Goal: Transaction & Acquisition: Purchase product/service

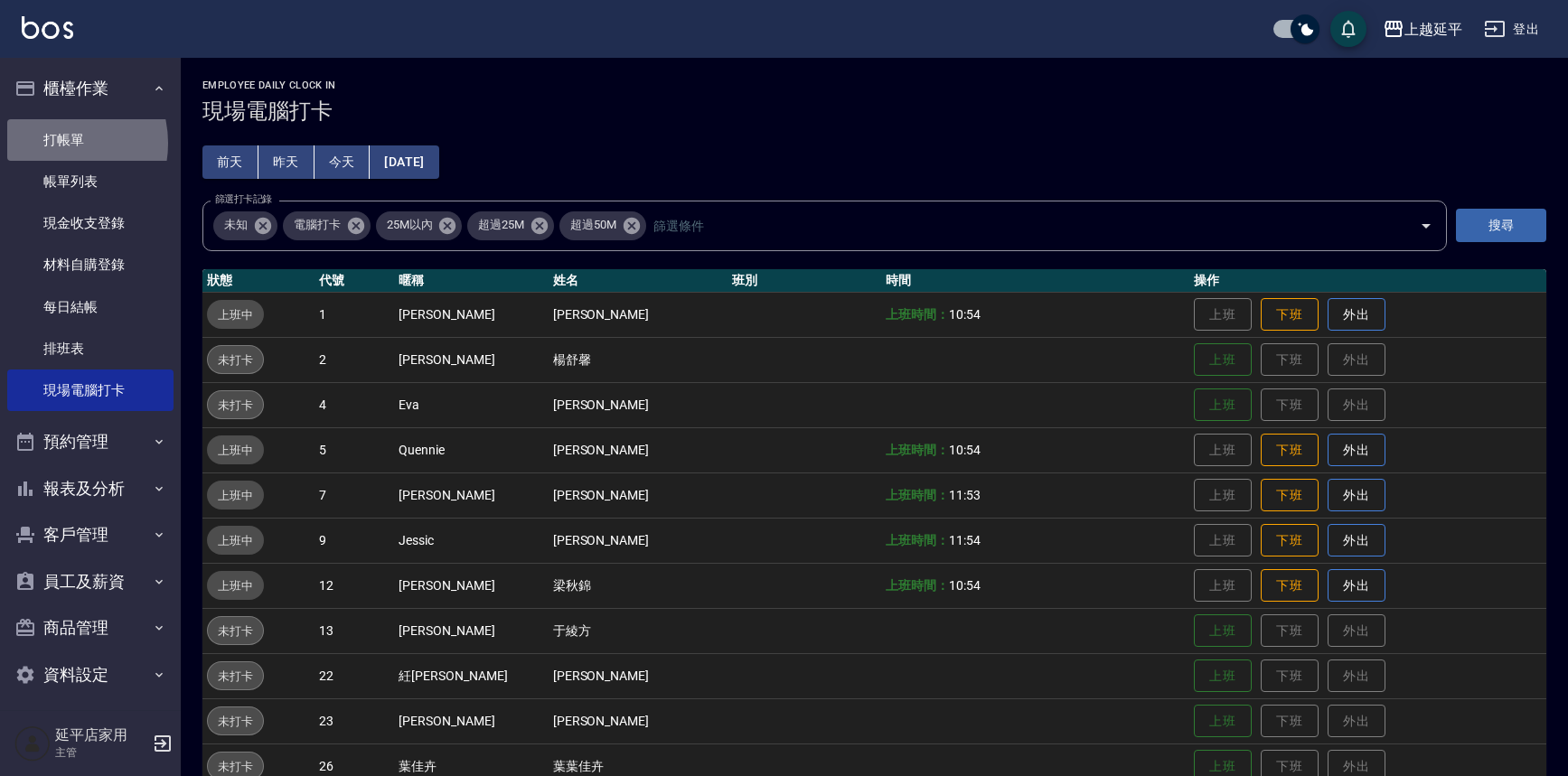
click at [57, 143] on link "打帳單" at bounding box center [90, 140] width 166 height 42
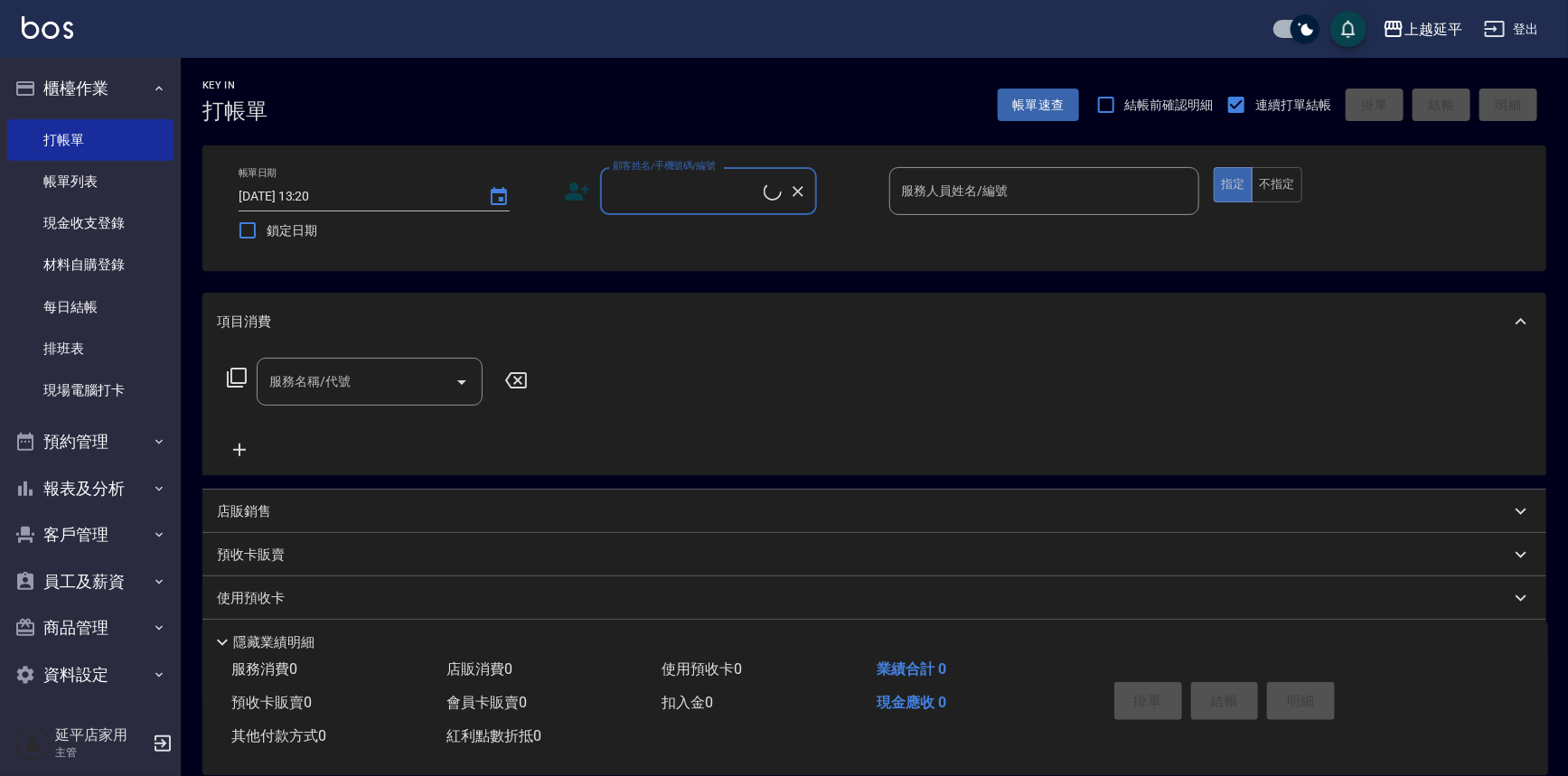
click at [703, 189] on input "顧客姓名/手機號碼/編號" at bounding box center [686, 190] width 155 height 31
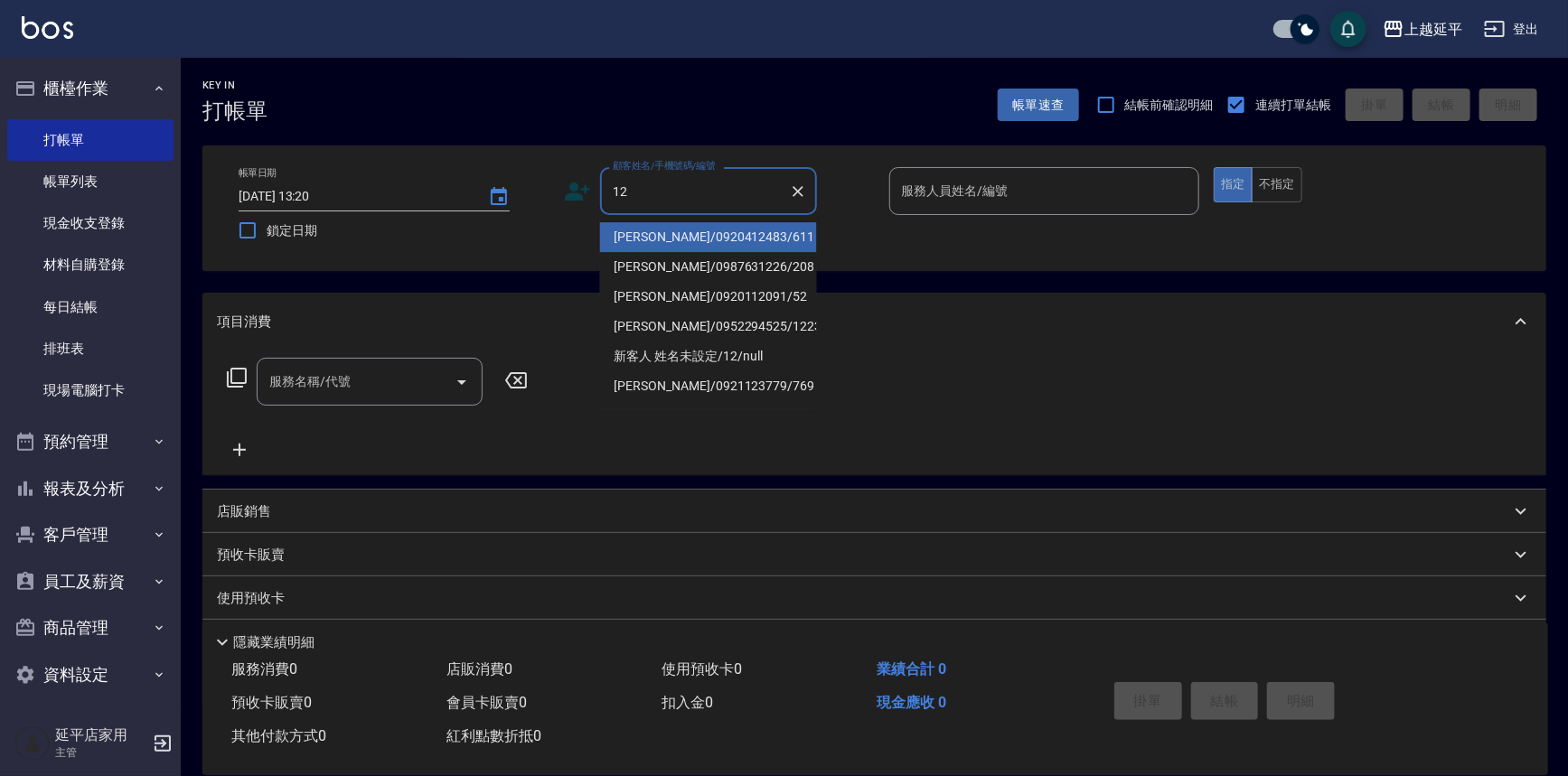
click at [678, 225] on li "[PERSON_NAME]/0920412483/611" at bounding box center [708, 237] width 217 height 29
type input "[PERSON_NAME]/0920412483/611"
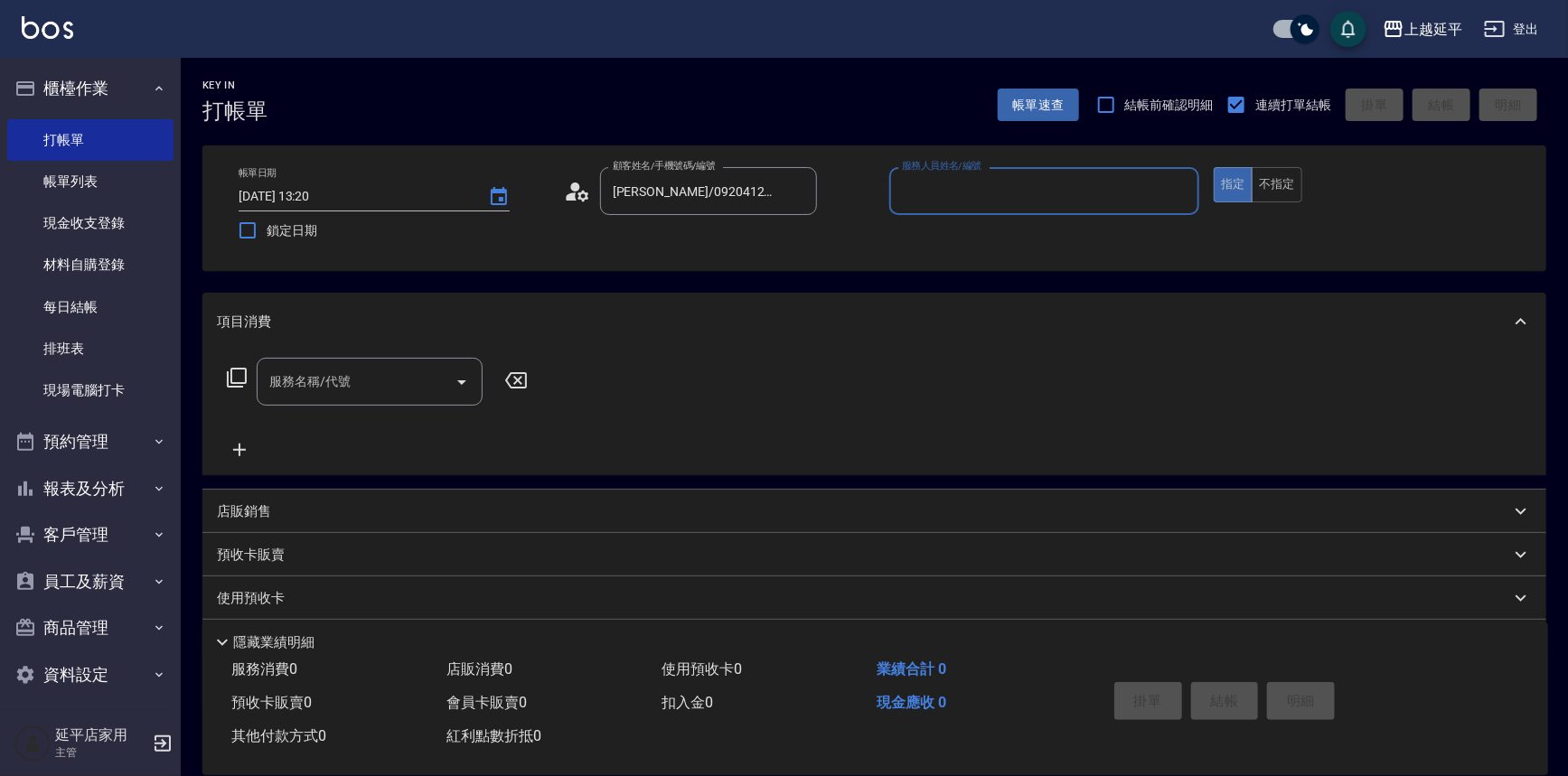
type input "Jessic-9"
click at [1180, 189] on icon "Clear" at bounding box center [1179, 190] width 10 height 10
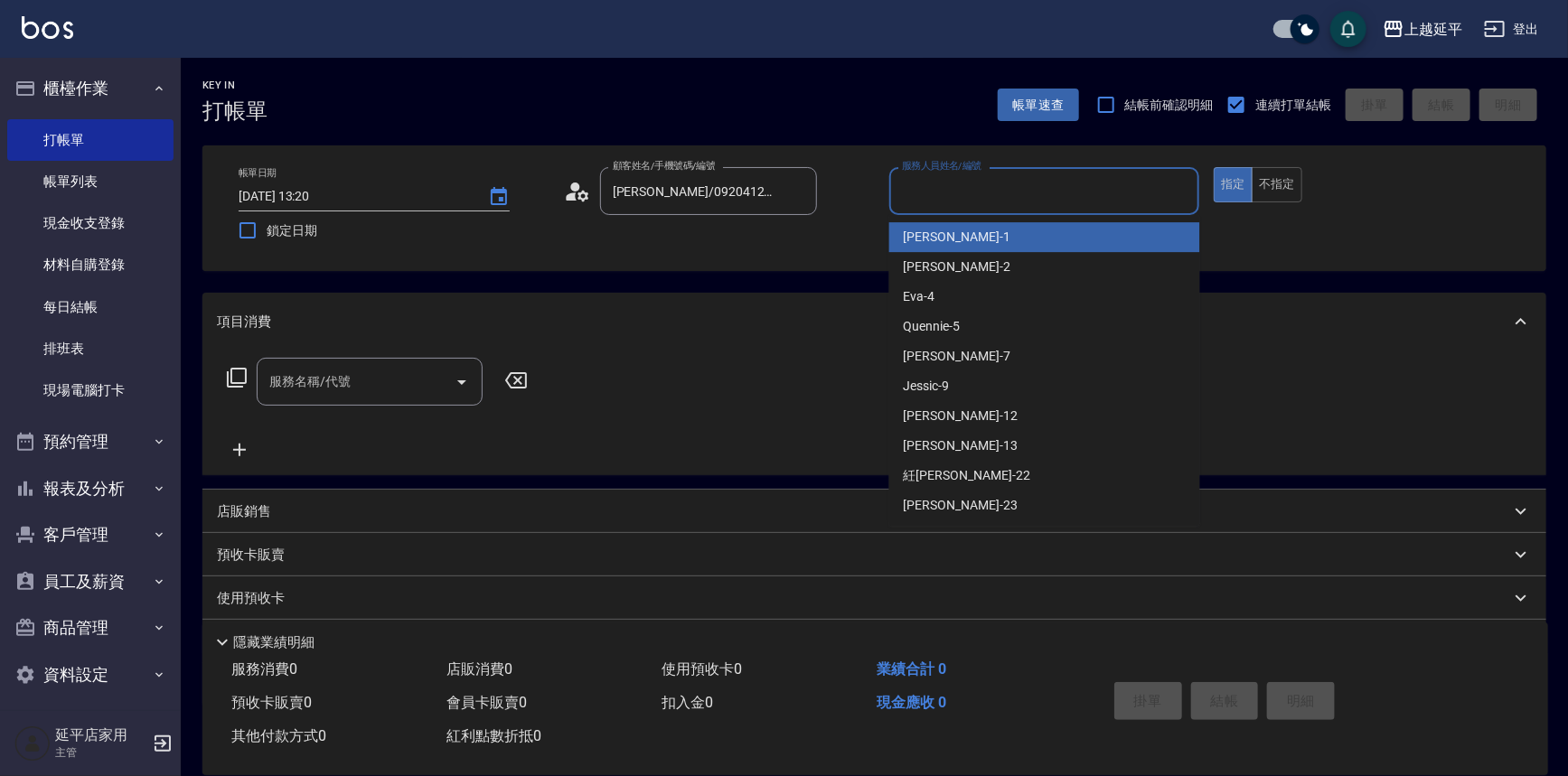
click at [1103, 192] on input "服務人員姓名/編號" at bounding box center [1045, 190] width 295 height 31
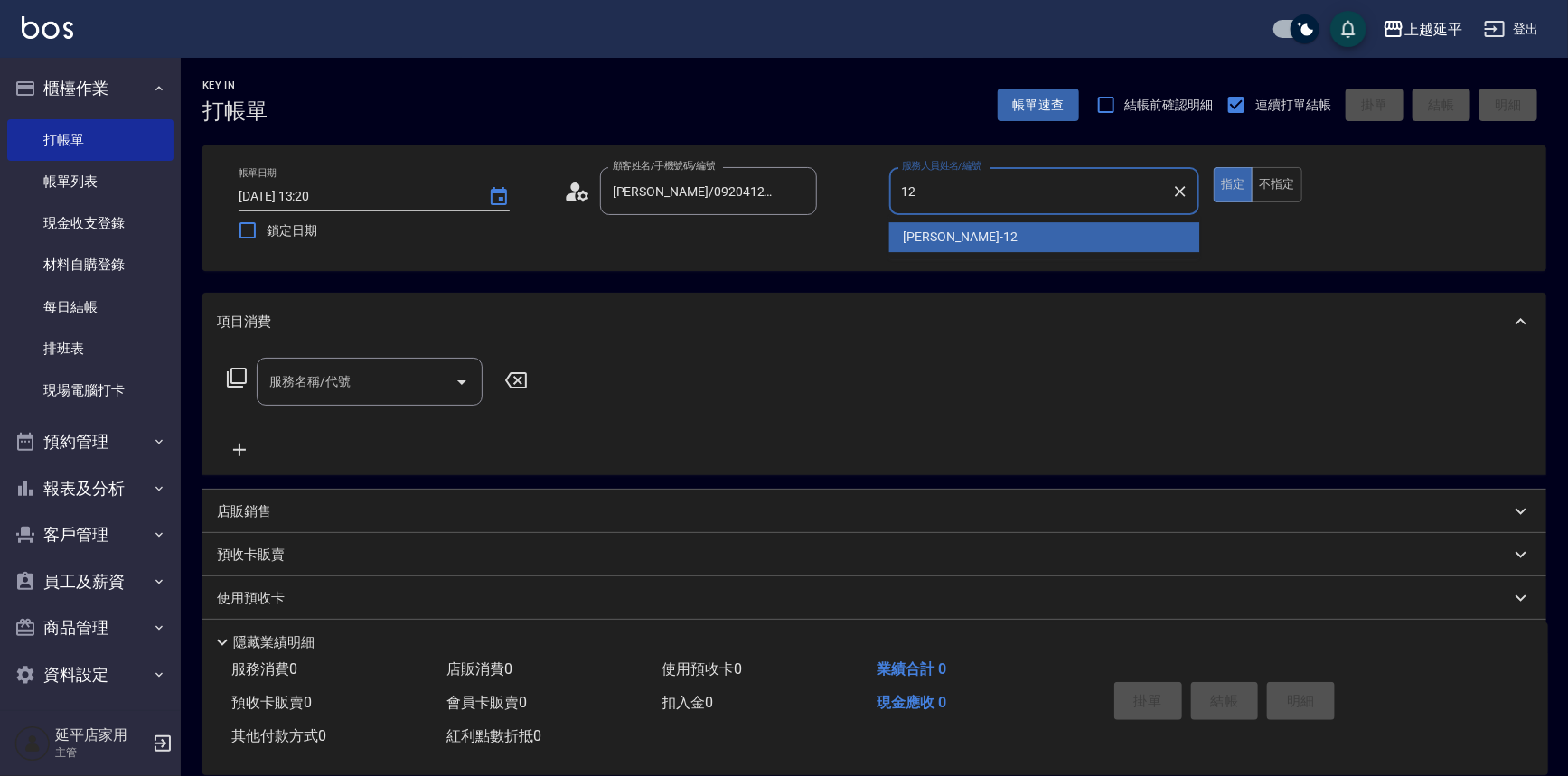
click at [983, 228] on div "[PERSON_NAME] -12" at bounding box center [1045, 237] width 311 height 29
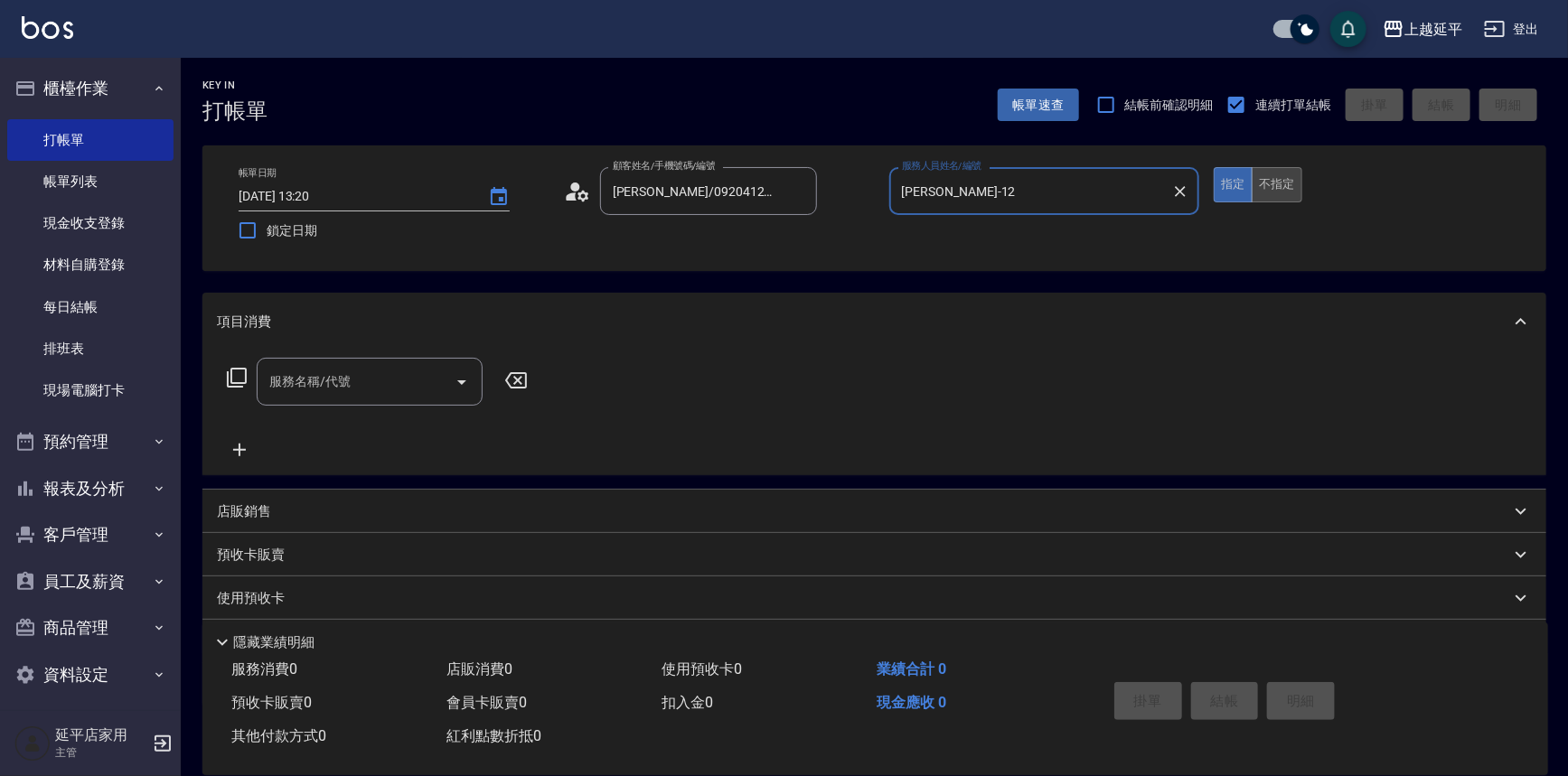
type input "[PERSON_NAME]-12"
click at [1258, 191] on button "不指定" at bounding box center [1276, 184] width 50 height 35
click at [325, 383] on div "服務名稱/代號 服務名稱/代號" at bounding box center [370, 382] width 226 height 48
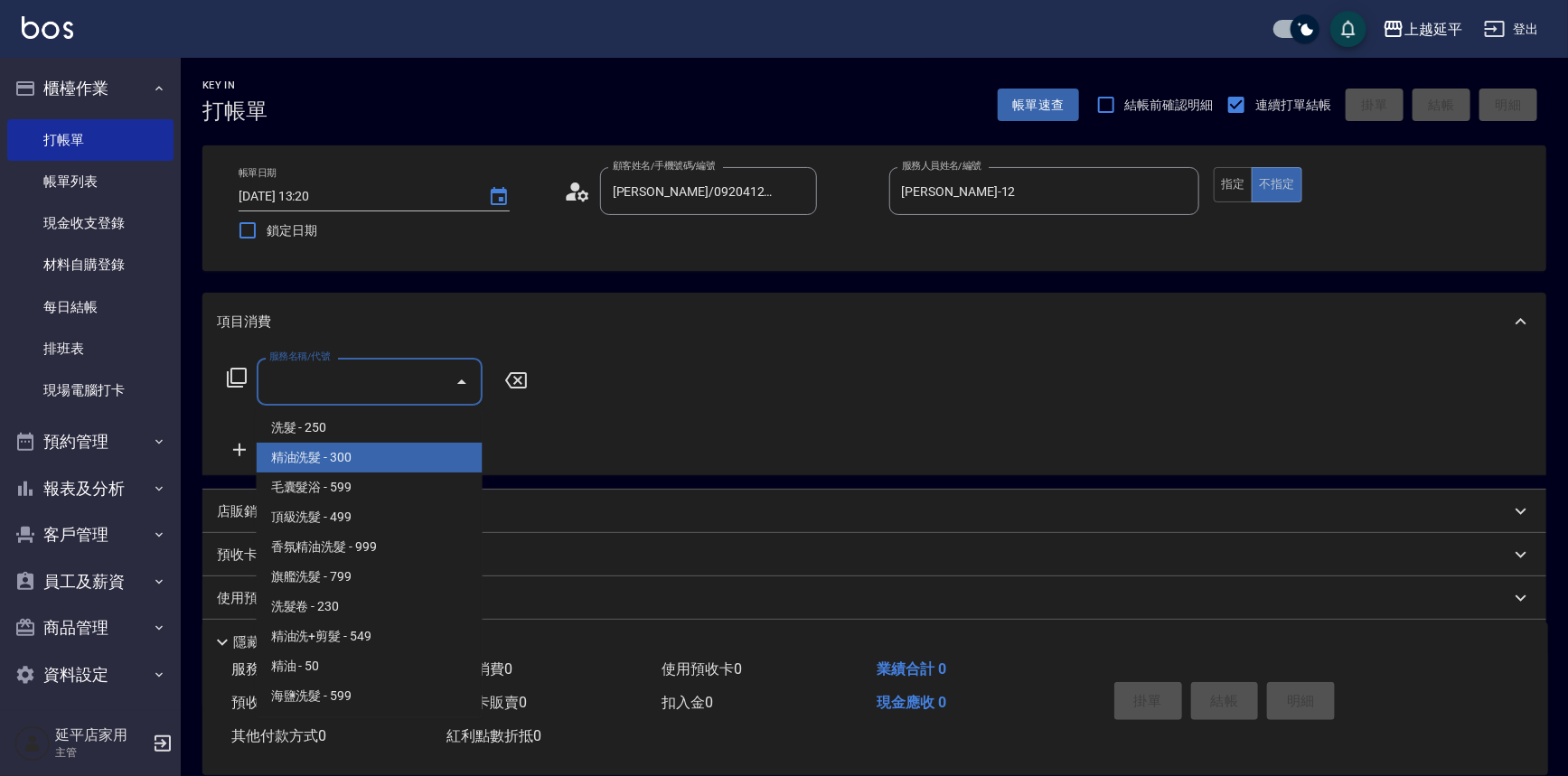
click at [370, 459] on span "精油洗髮 - 300" at bounding box center [370, 457] width 226 height 29
type input "精油洗髮(102)"
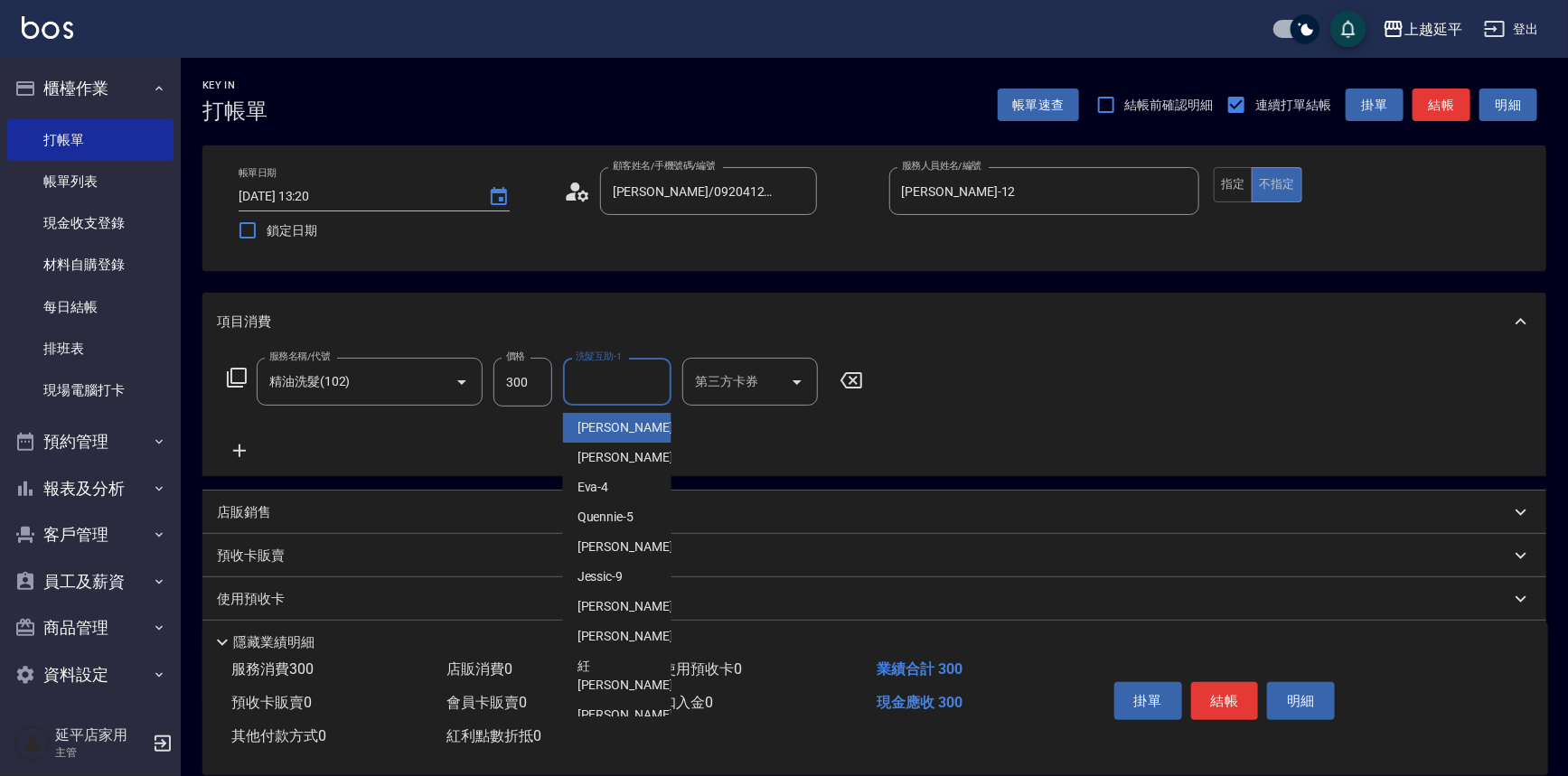
click at [588, 375] on div "洗髮互助-1 洗髮互助-1" at bounding box center [617, 382] width 108 height 48
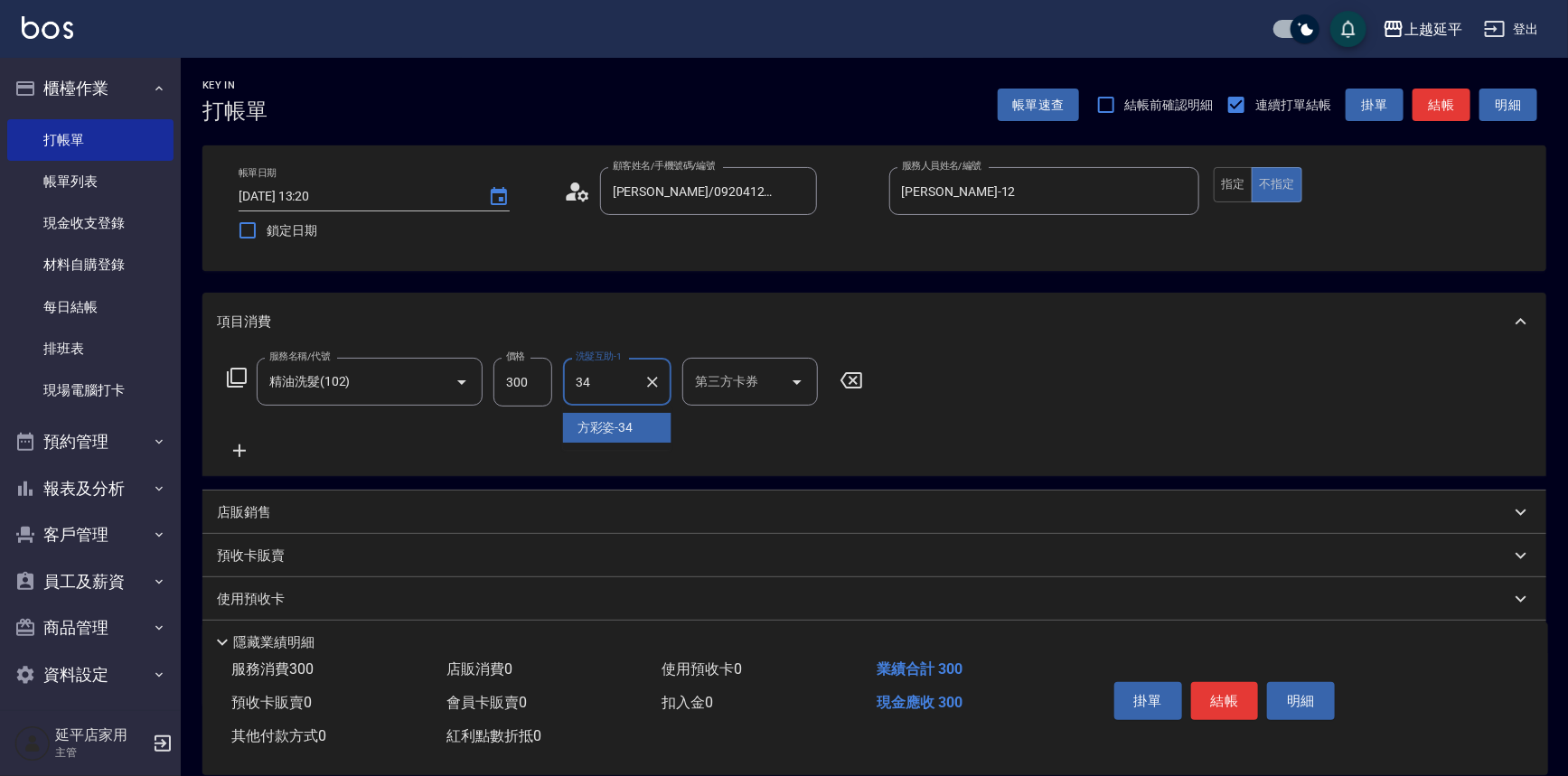
click at [581, 430] on span "[PERSON_NAME]-34" at bounding box center [605, 427] width 56 height 19
type input "[PERSON_NAME]-34"
click at [1224, 695] on button "結帳" at bounding box center [1224, 701] width 67 height 38
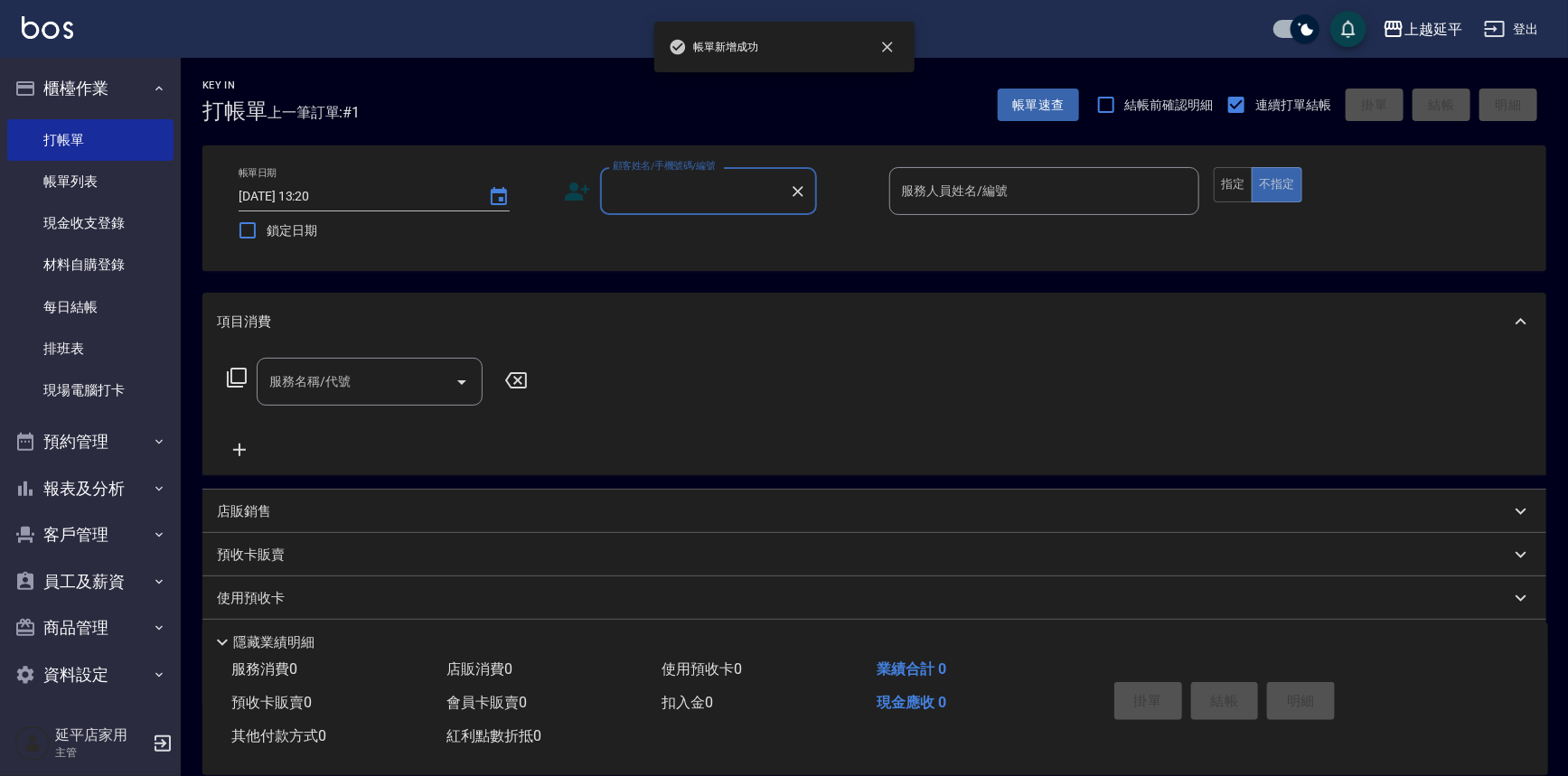
click at [707, 190] on input "顧客姓名/手機號碼/編號" at bounding box center [695, 190] width 173 height 31
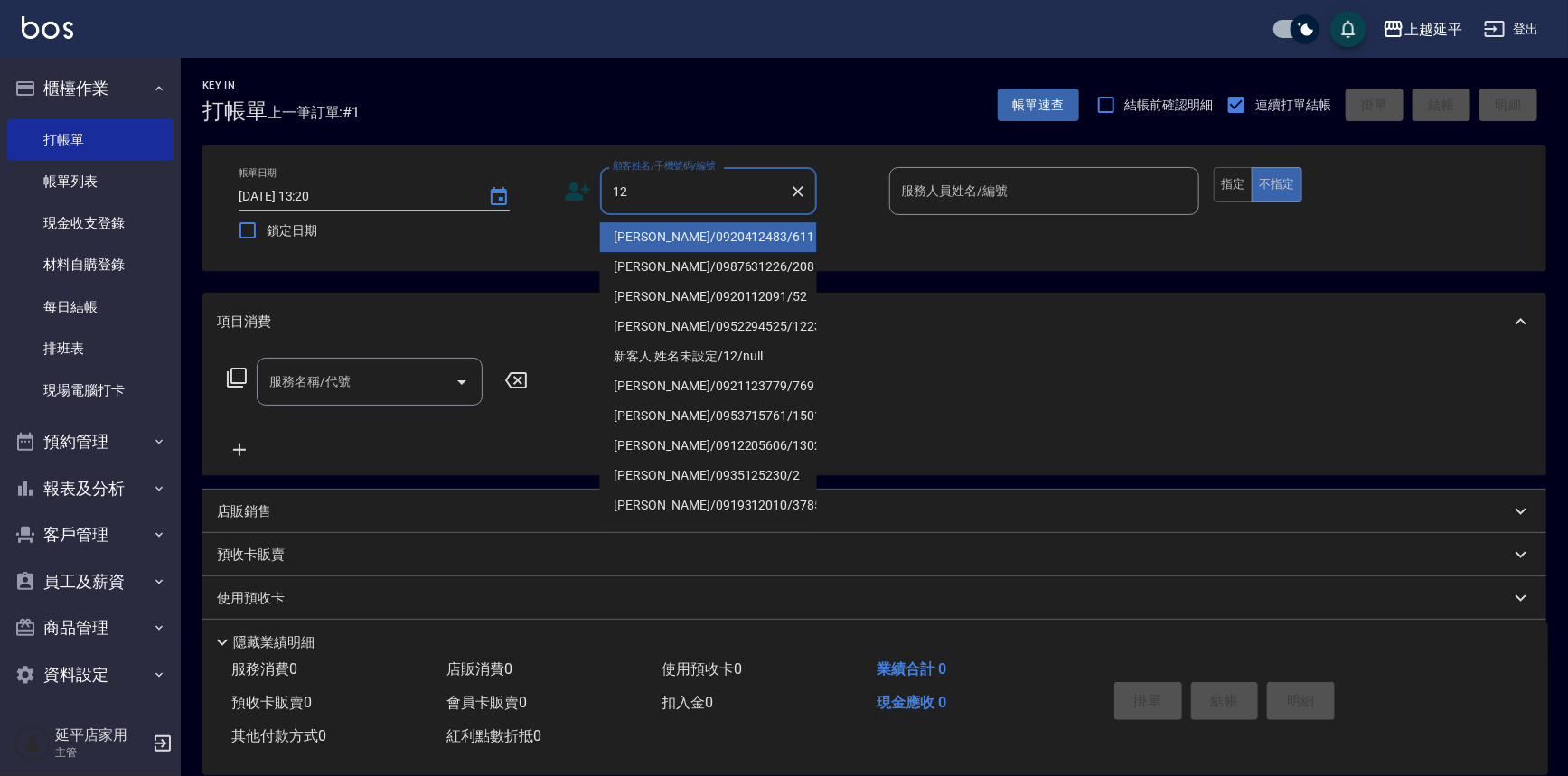
click at [714, 226] on li "[PERSON_NAME]/0920412483/611" at bounding box center [708, 237] width 217 height 29
type input "[PERSON_NAME]/0920412483/611"
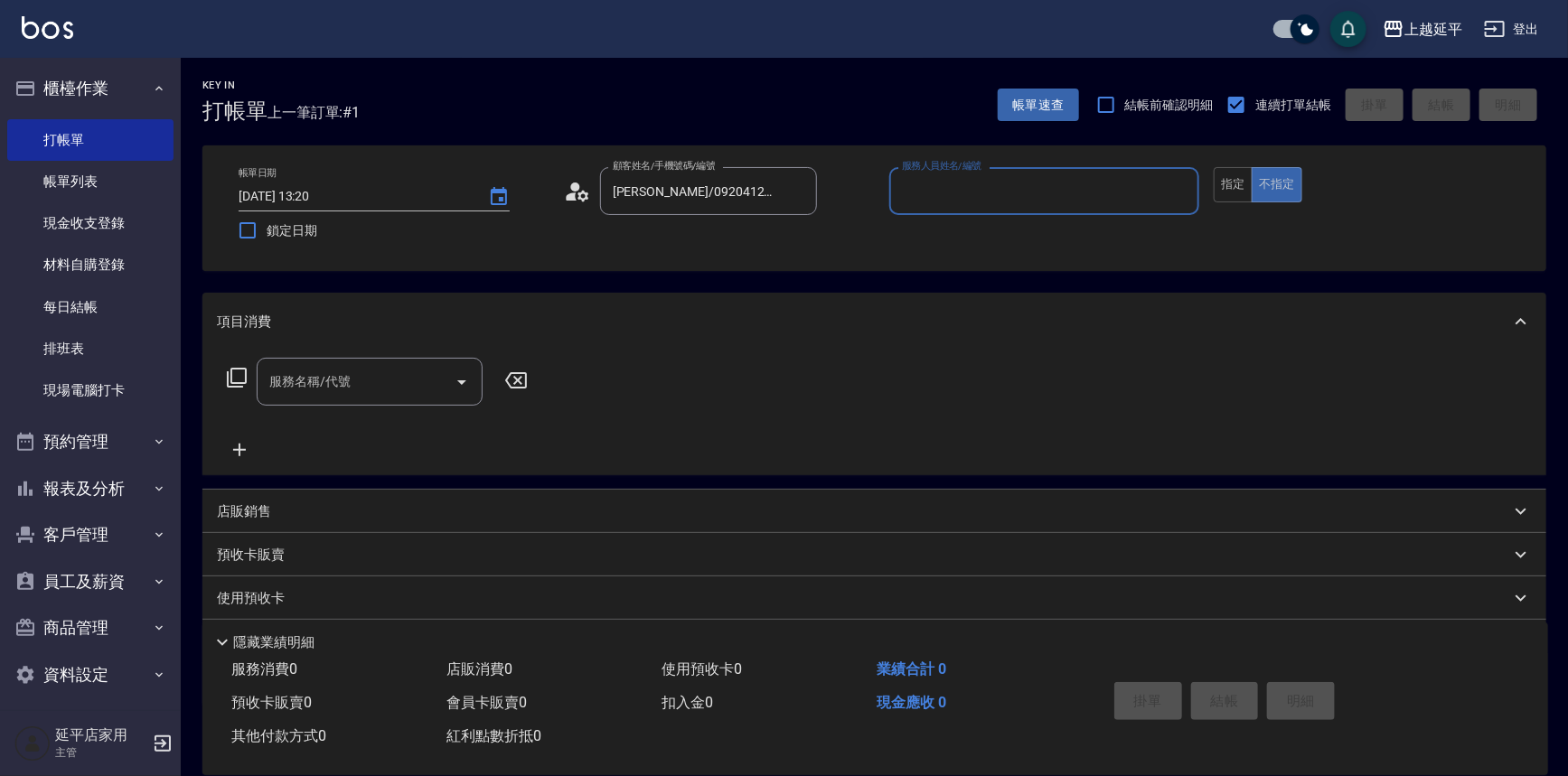
type input "Jessic-9"
click at [1177, 190] on icon "Clear" at bounding box center [1180, 191] width 18 height 18
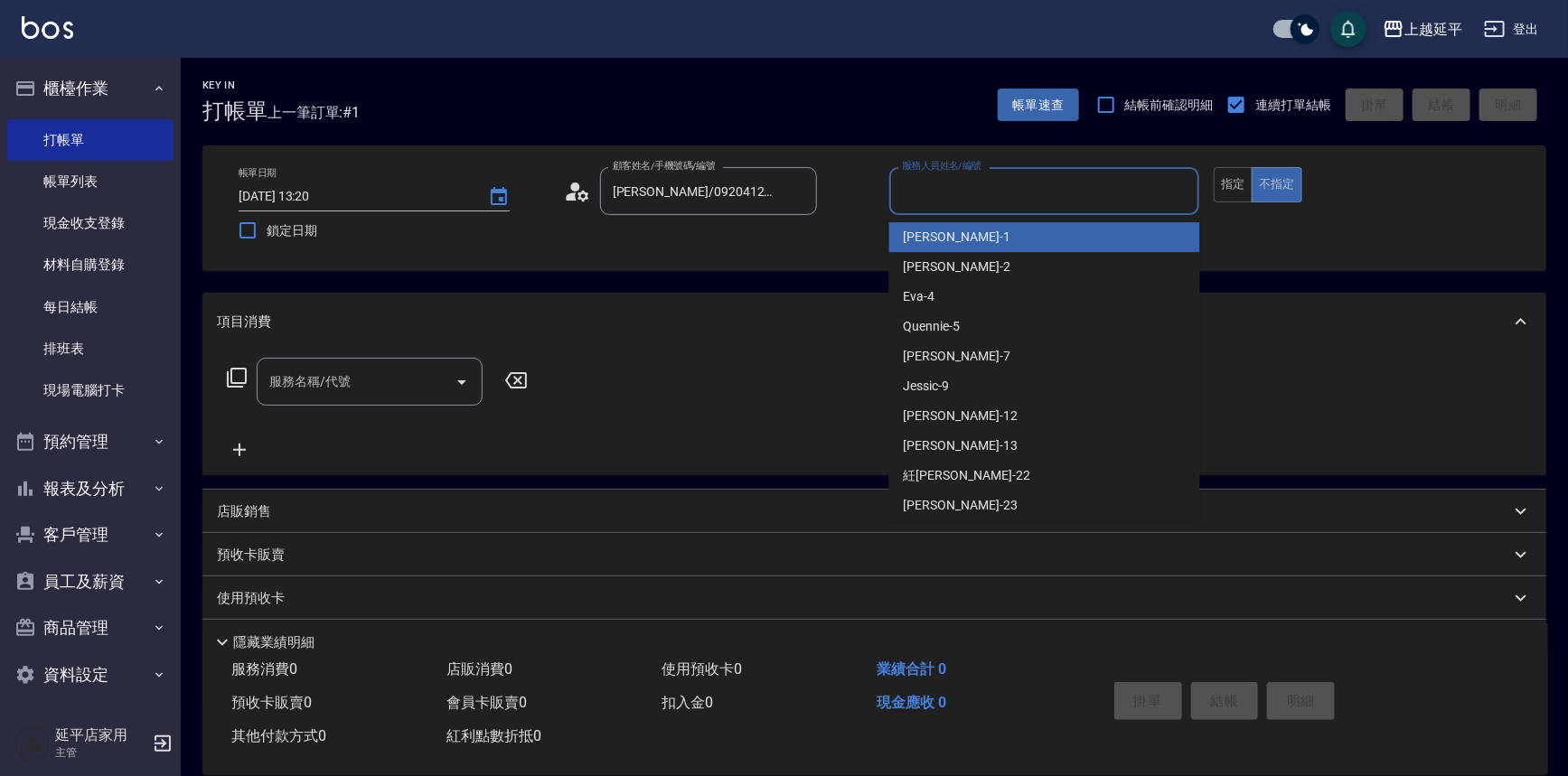
click at [1129, 188] on input "服務人員姓名/編號" at bounding box center [1045, 190] width 295 height 31
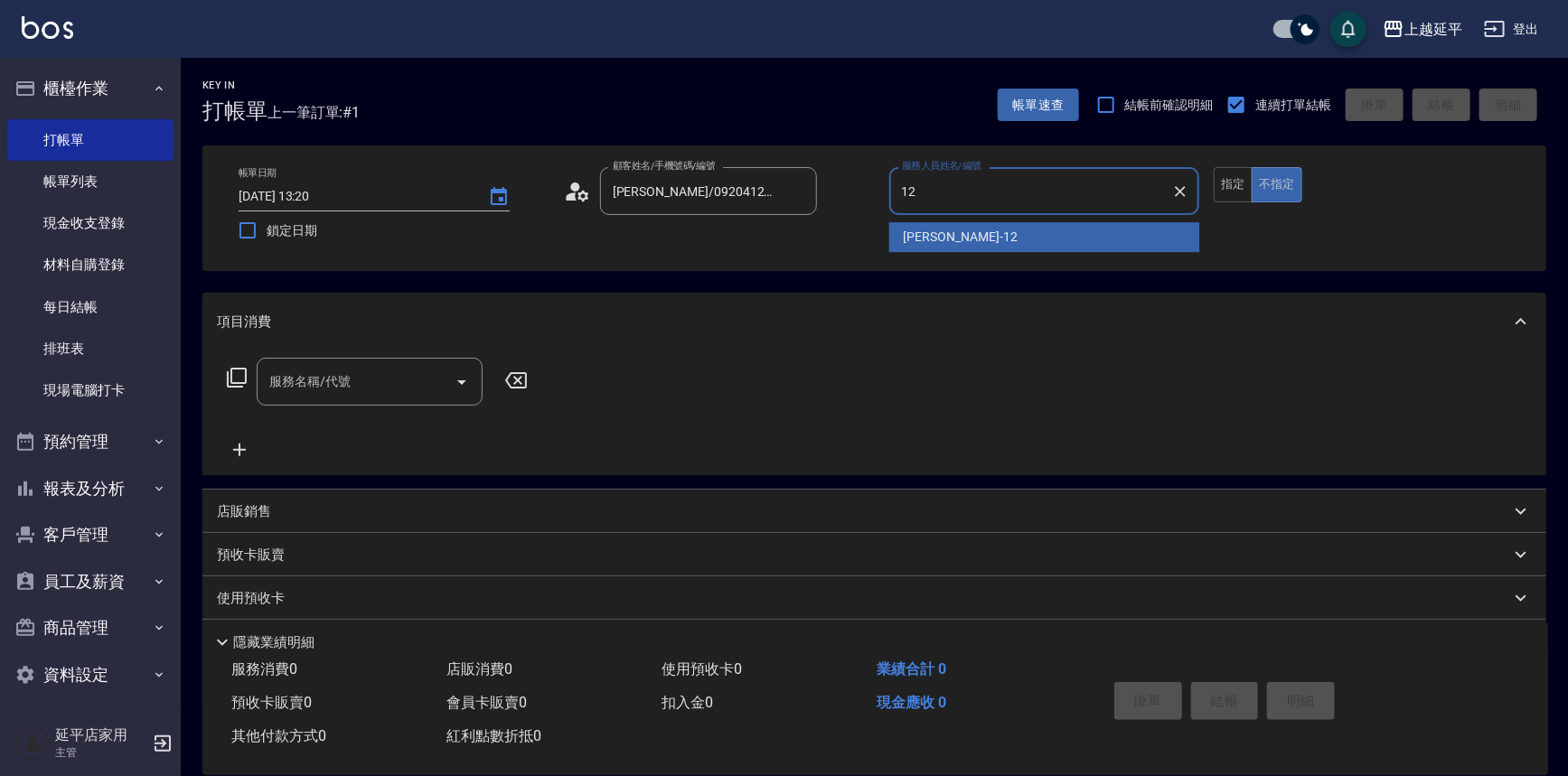
click at [983, 231] on div "[PERSON_NAME] -12" at bounding box center [1045, 237] width 311 height 29
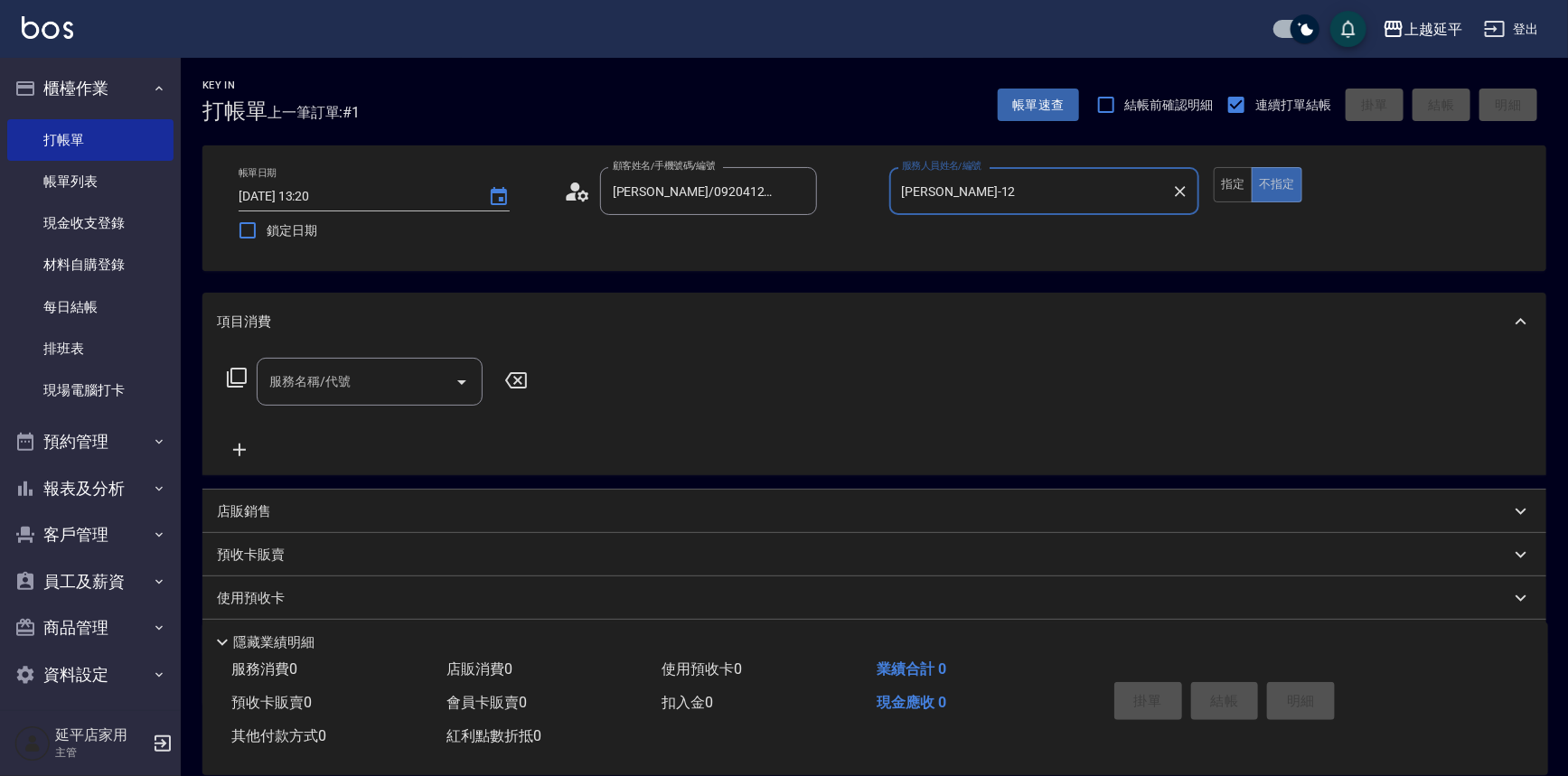
type input "[PERSON_NAME]-12"
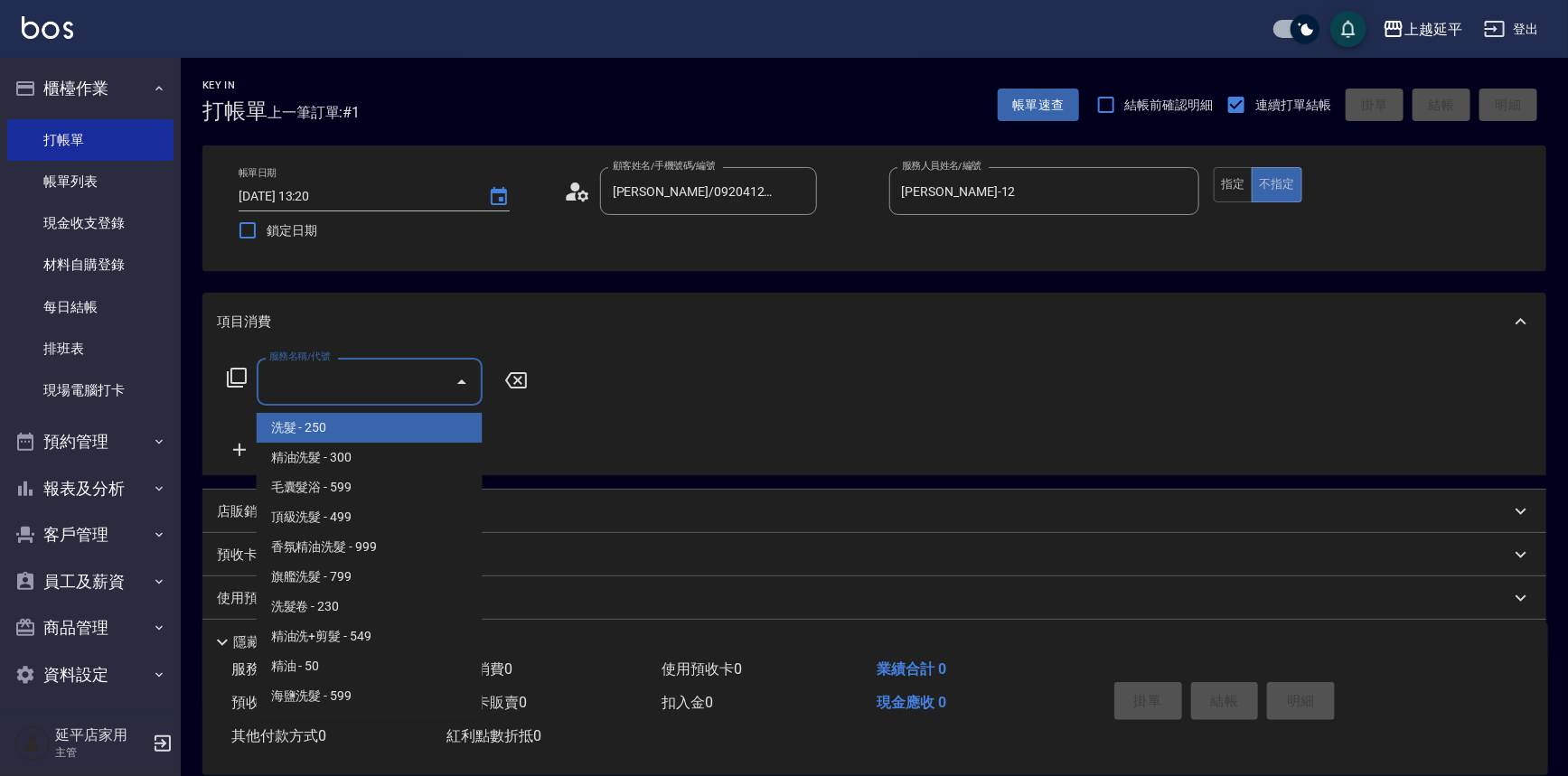
click at [360, 388] on input "服務名稱/代號" at bounding box center [356, 381] width 183 height 31
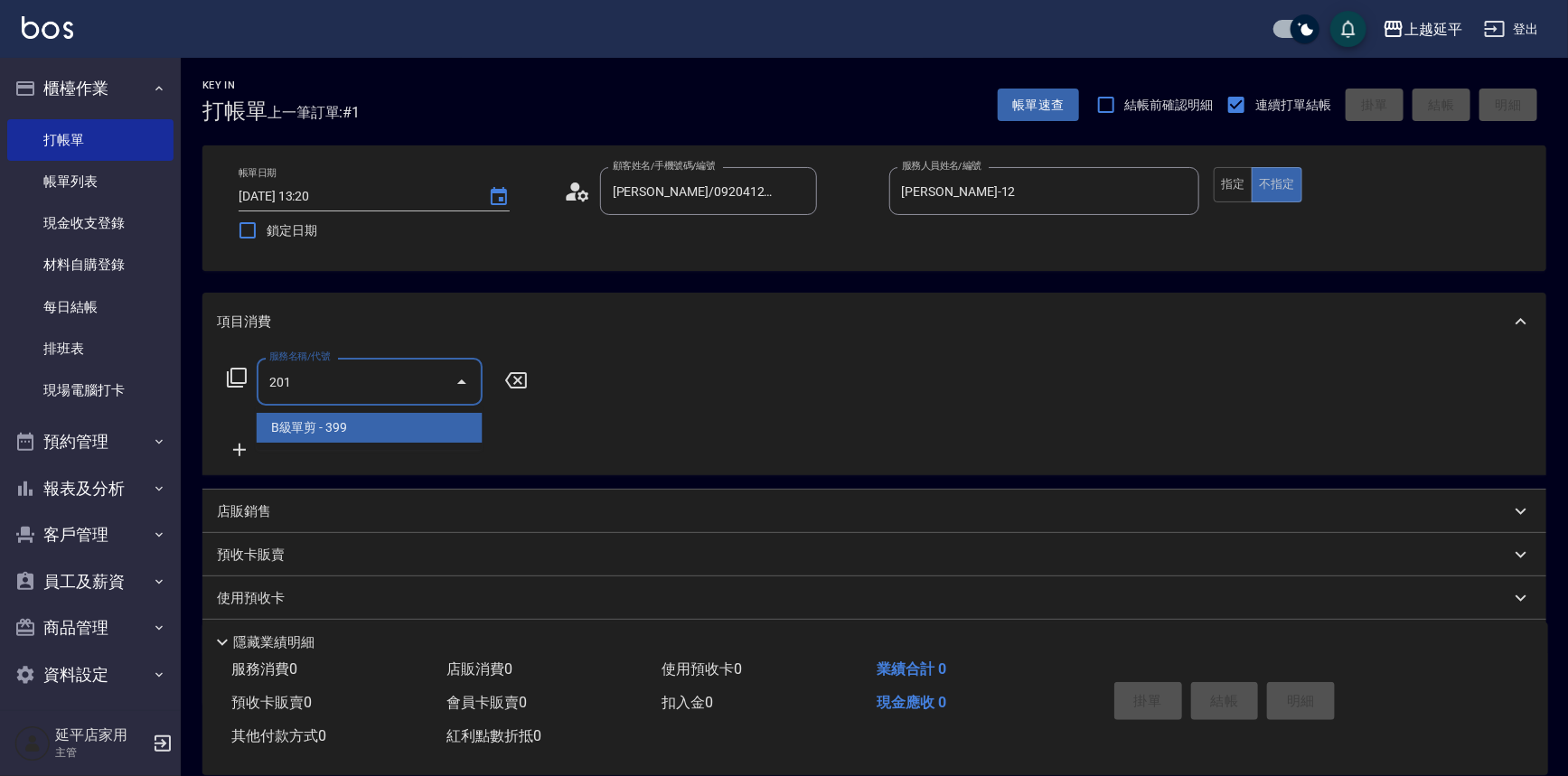
click at [379, 428] on span "B級單剪 - 399" at bounding box center [370, 427] width 226 height 29
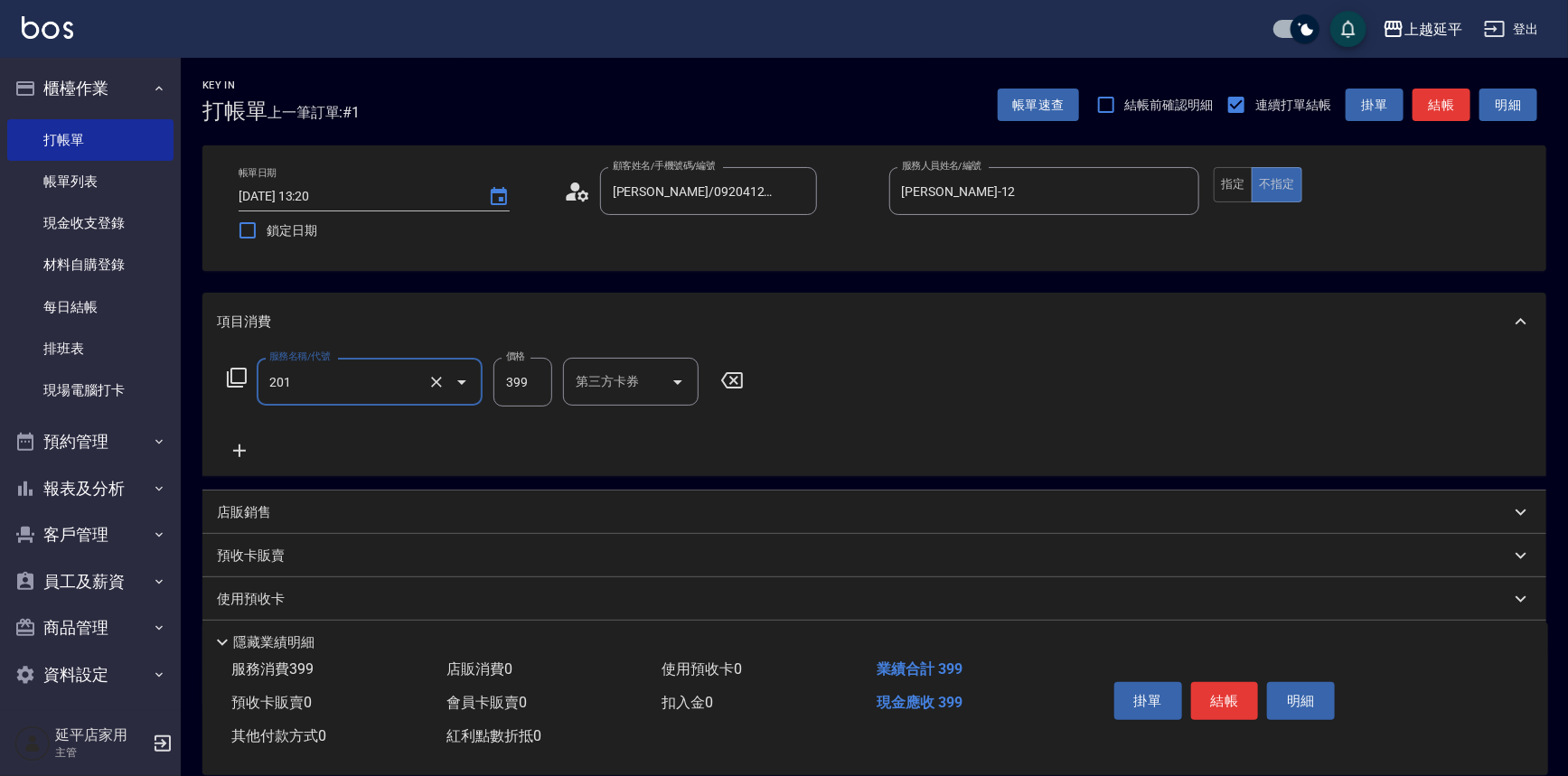
type input "B級單剪(201)"
click at [544, 385] on input "399" at bounding box center [523, 382] width 59 height 48
type input "499"
click at [1220, 693] on button "結帳" at bounding box center [1224, 701] width 67 height 38
